Goal: Transaction & Acquisition: Purchase product/service

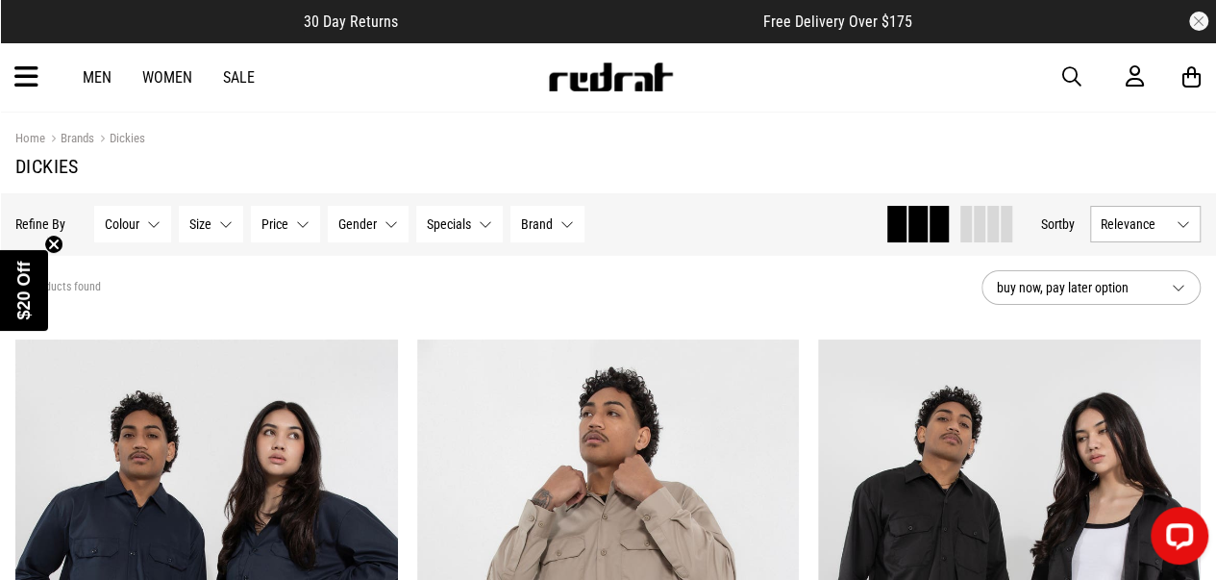
click at [545, 231] on span "Brand" at bounding box center [537, 223] width 32 height 15
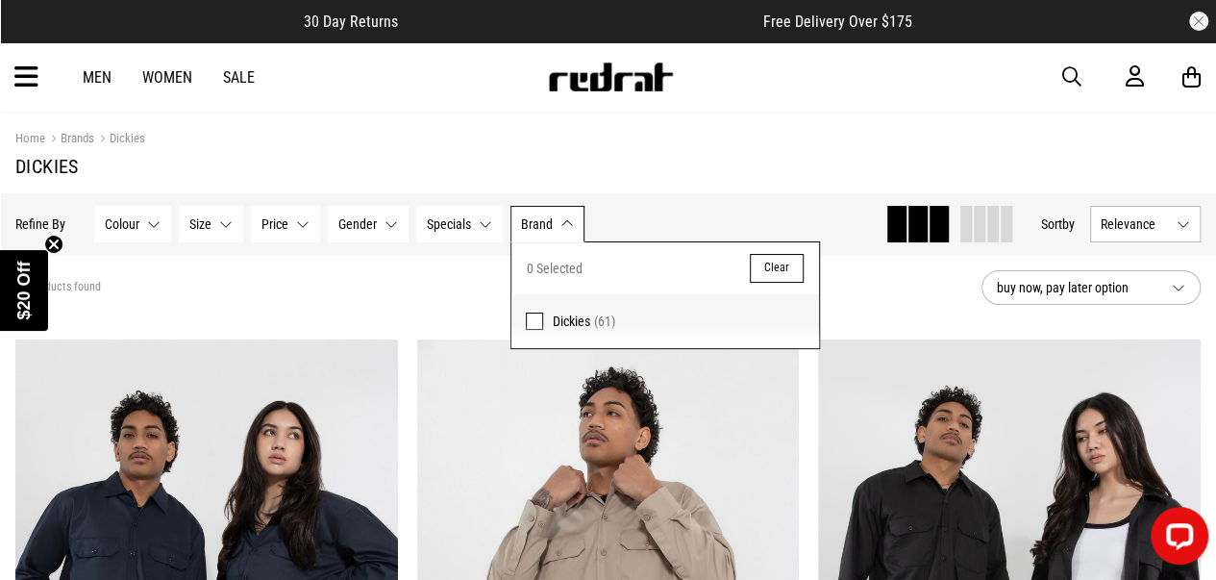
click at [533, 330] on label "Dickies (61)" at bounding box center [666, 321] width 308 height 54
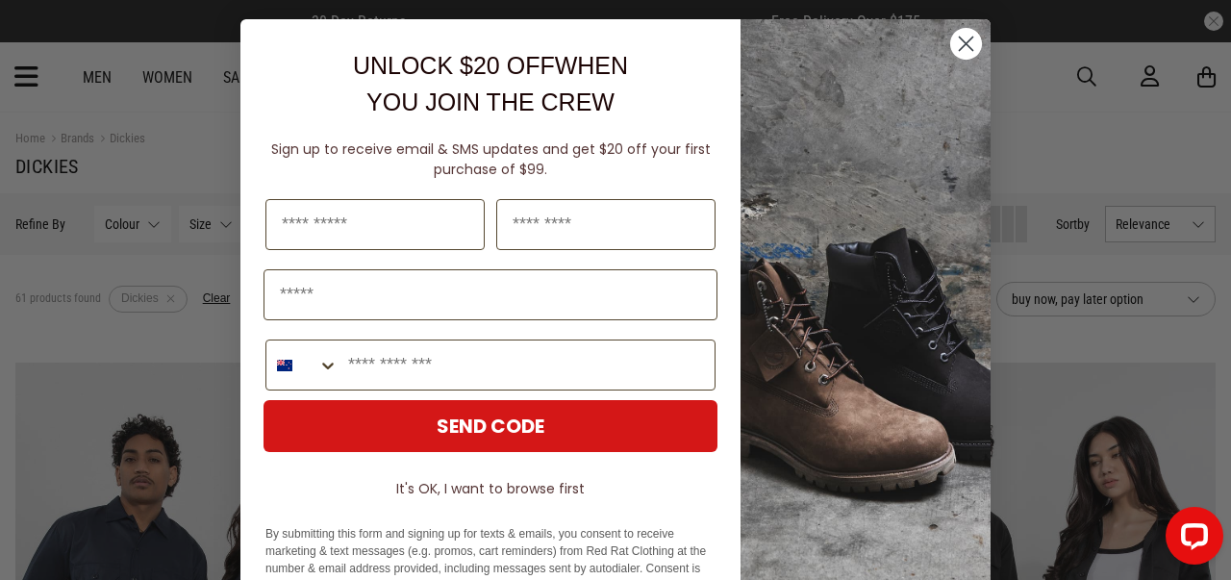
click at [958, 36] on circle "Close dialog" at bounding box center [966, 44] width 32 height 32
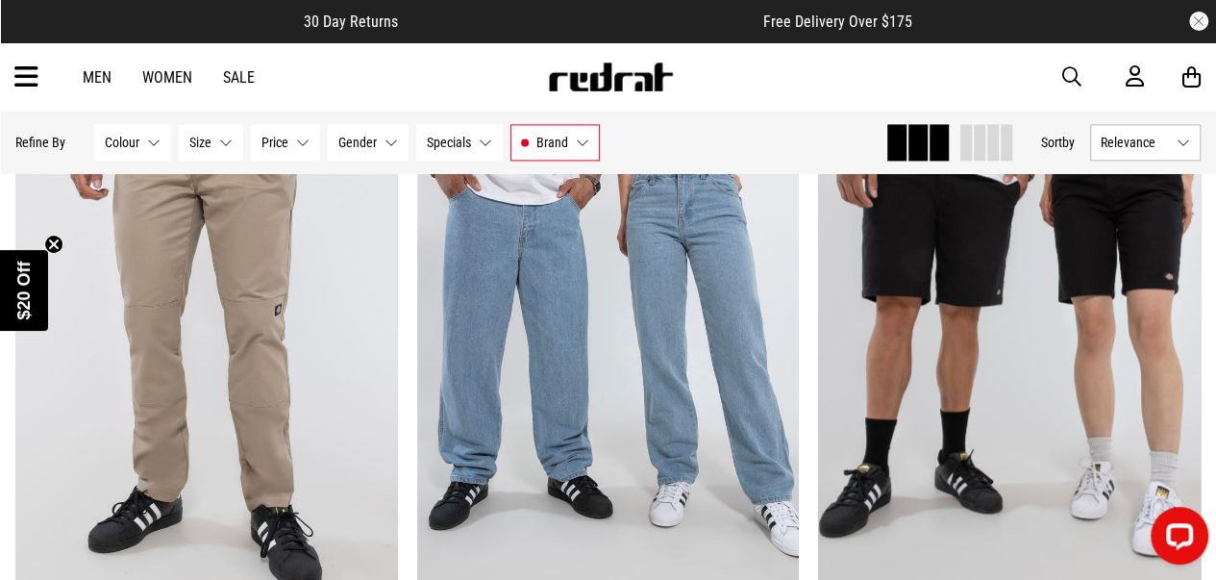
scroll to position [5038, 0]
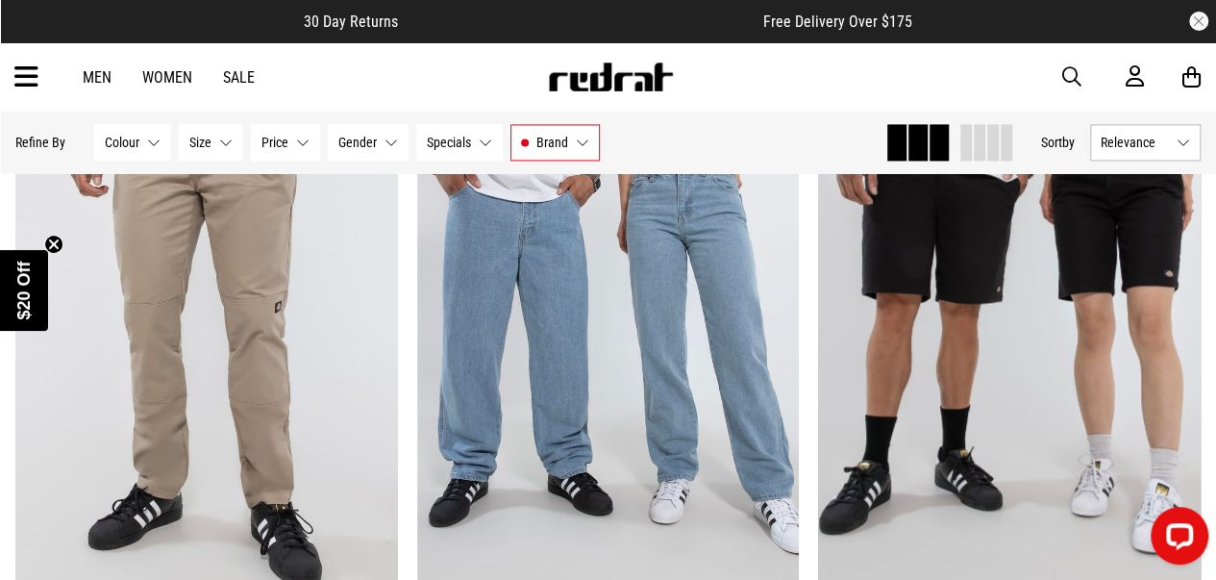
click at [913, 280] on img at bounding box center [1009, 346] width 383 height 536
